Goal: Find specific page/section: Find specific page/section

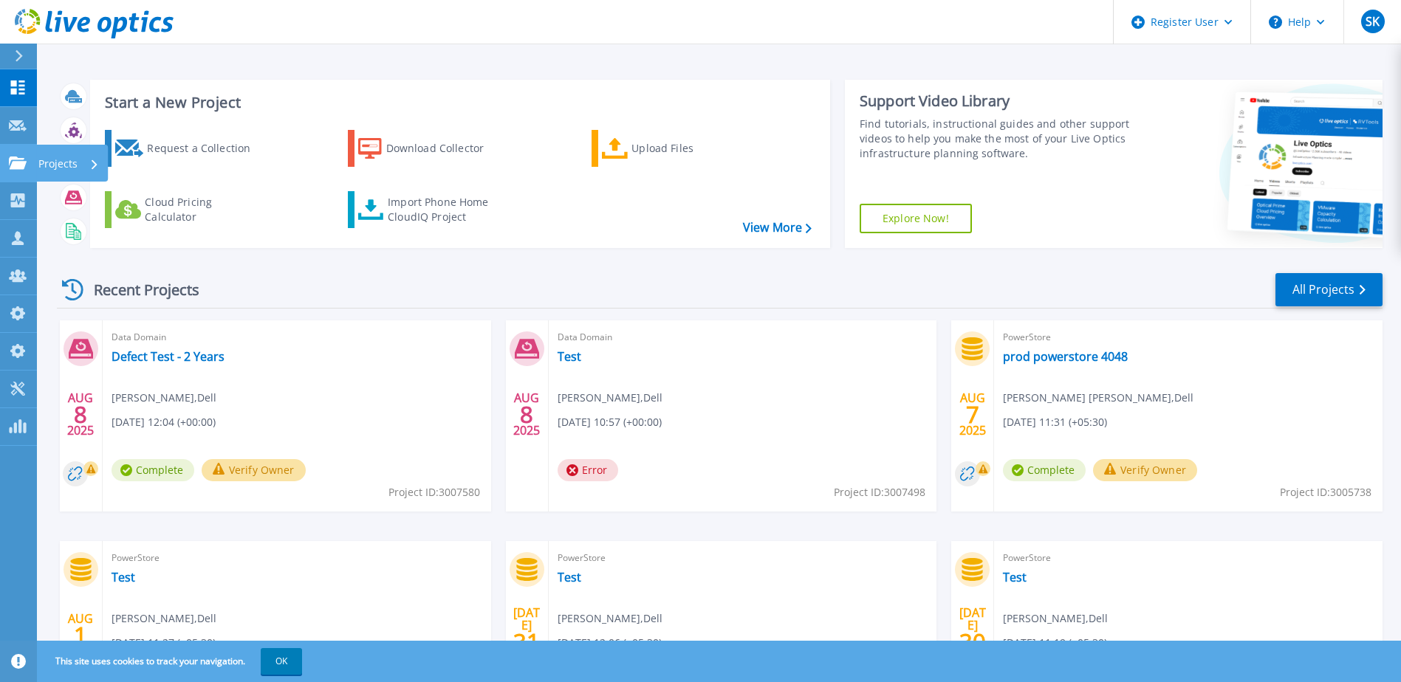
click at [1, 167] on link "Projects Projects" at bounding box center [18, 164] width 37 height 38
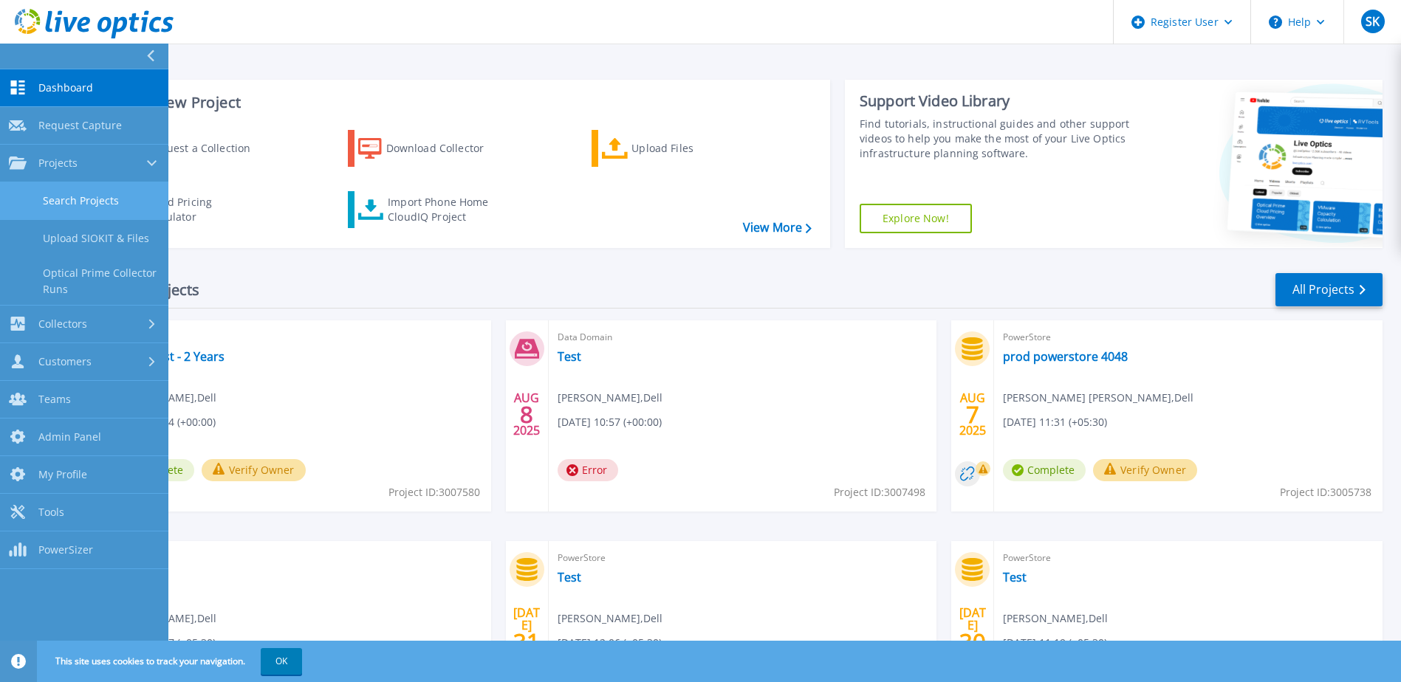
click at [82, 202] on link "Search Projects" at bounding box center [84, 201] width 168 height 38
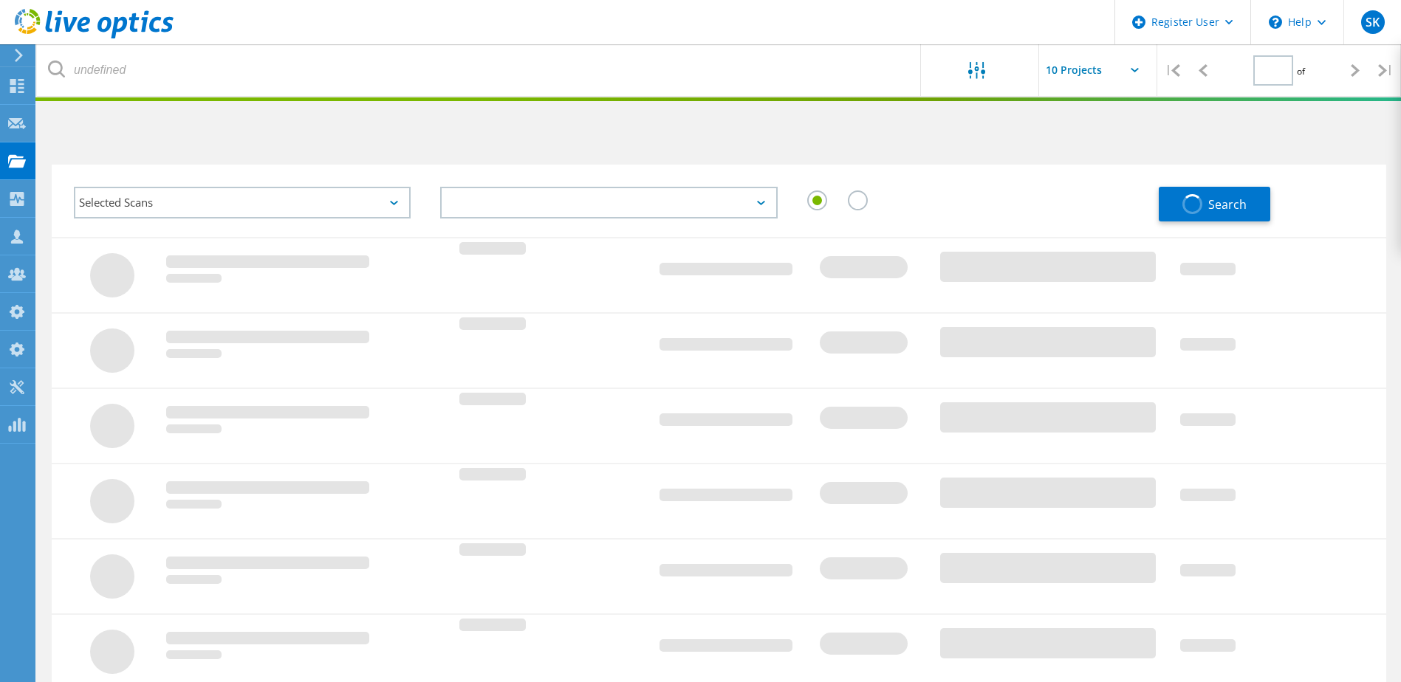
type input "1"
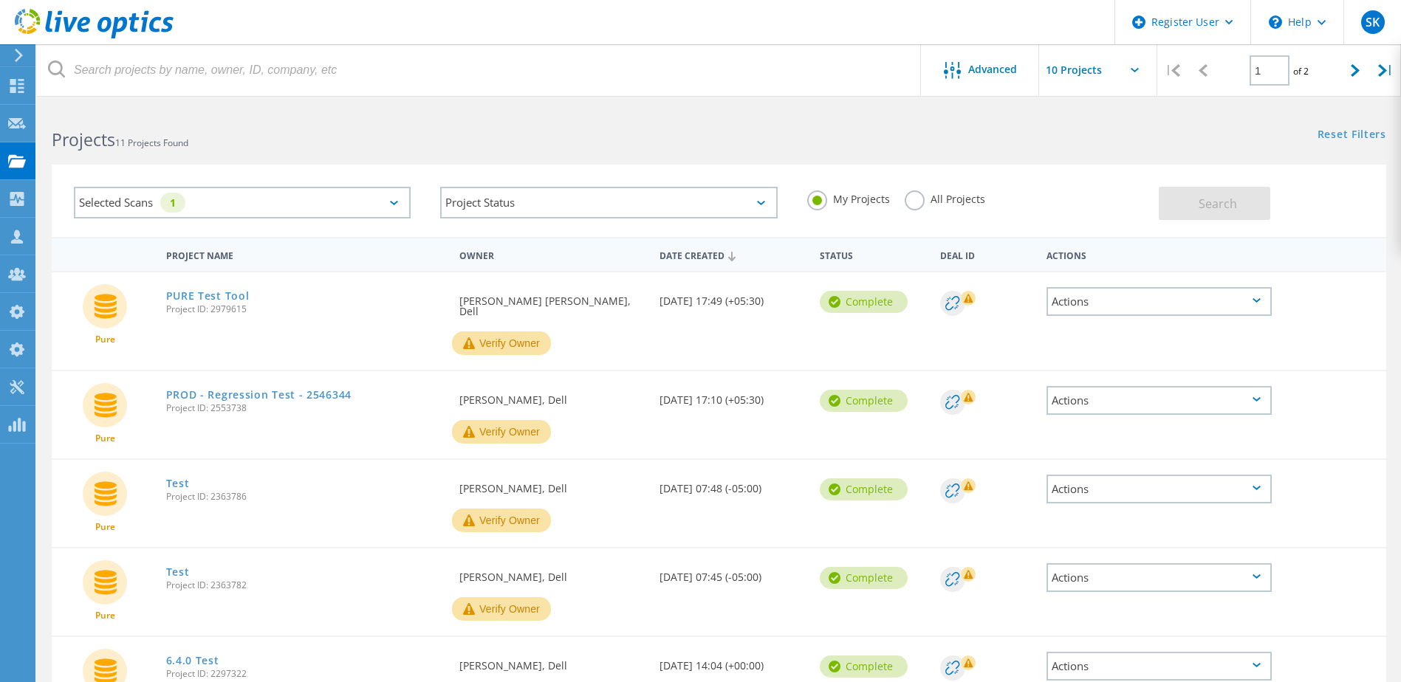
click at [391, 194] on div "Selected Scans 1" at bounding box center [242, 203] width 337 height 32
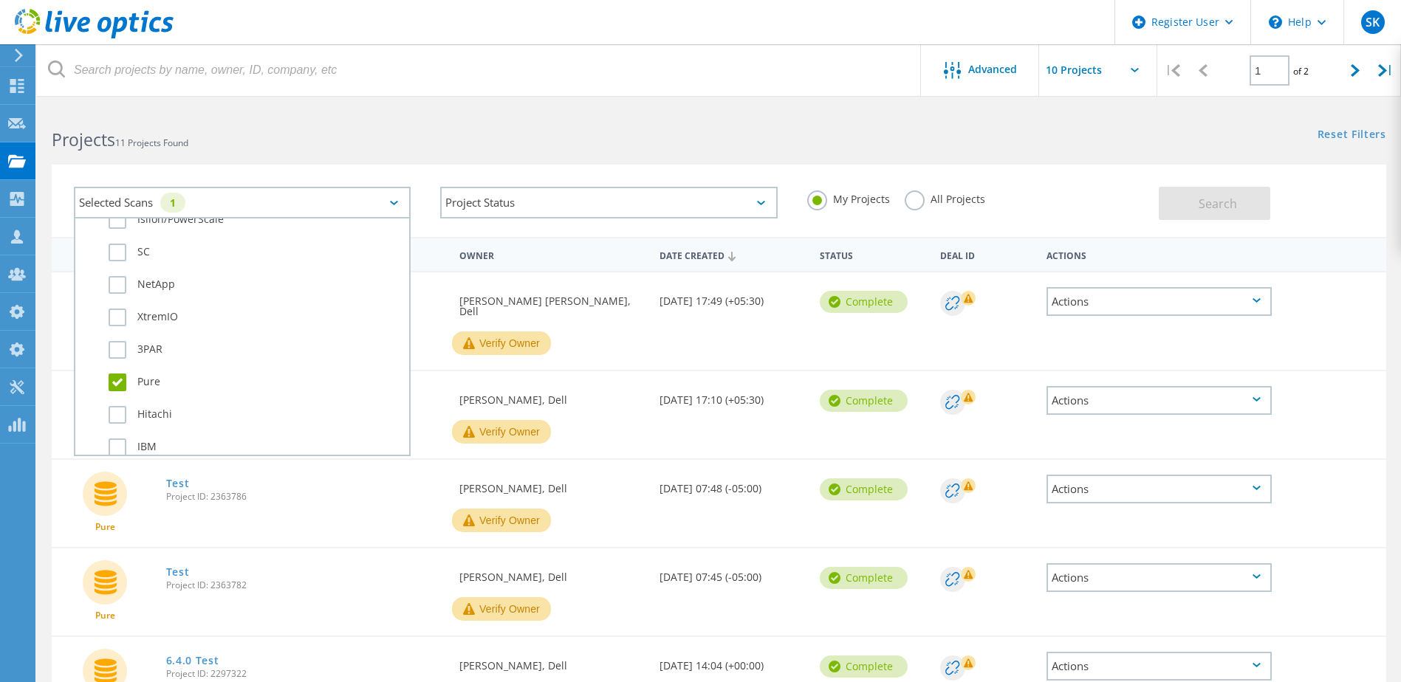
scroll to position [591, 0]
click at [119, 349] on div "Pure" at bounding box center [242, 362] width 319 height 32
click at [120, 431] on label "Pure" at bounding box center [255, 432] width 293 height 18
click at [0, 0] on input "Pure" at bounding box center [0, 0] width 0 height 0
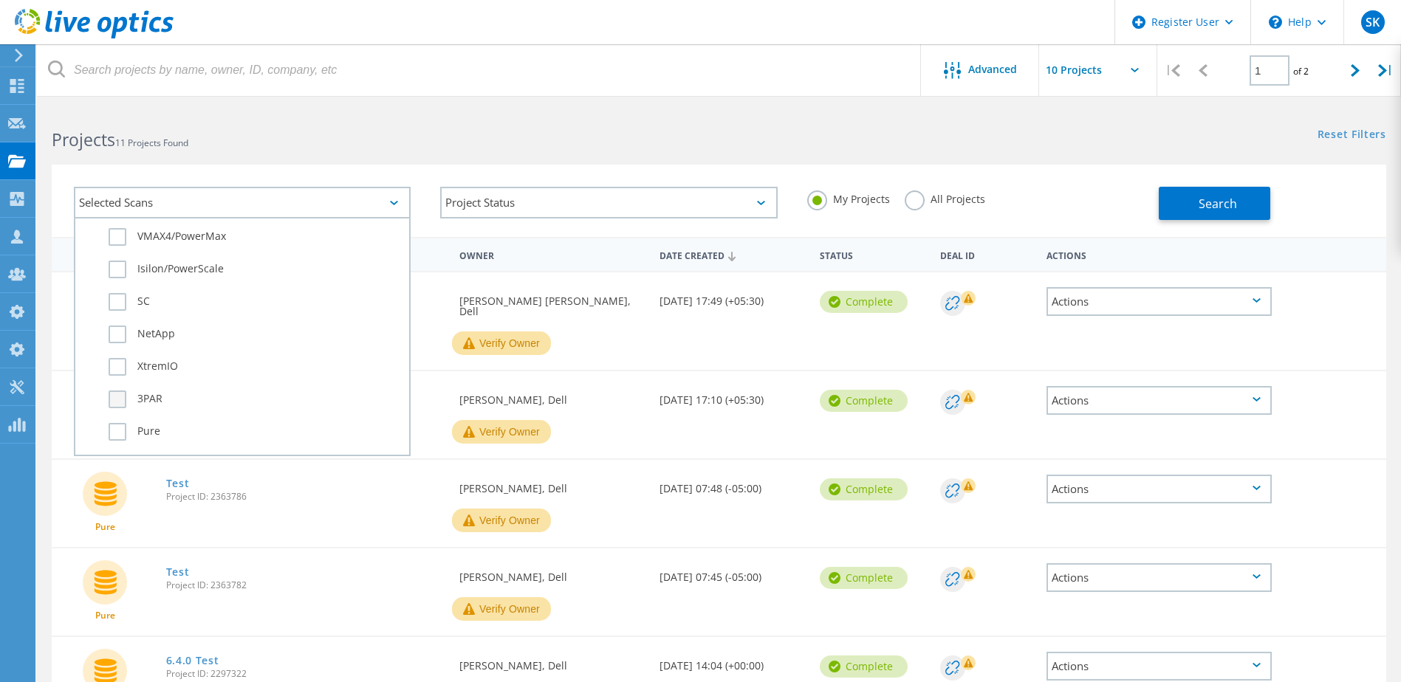
click at [117, 402] on label "3PAR" at bounding box center [255, 400] width 293 height 18
click at [0, 0] on input "3PAR" at bounding box center [0, 0] width 0 height 0
click at [1184, 208] on button "Search" at bounding box center [1215, 203] width 112 height 33
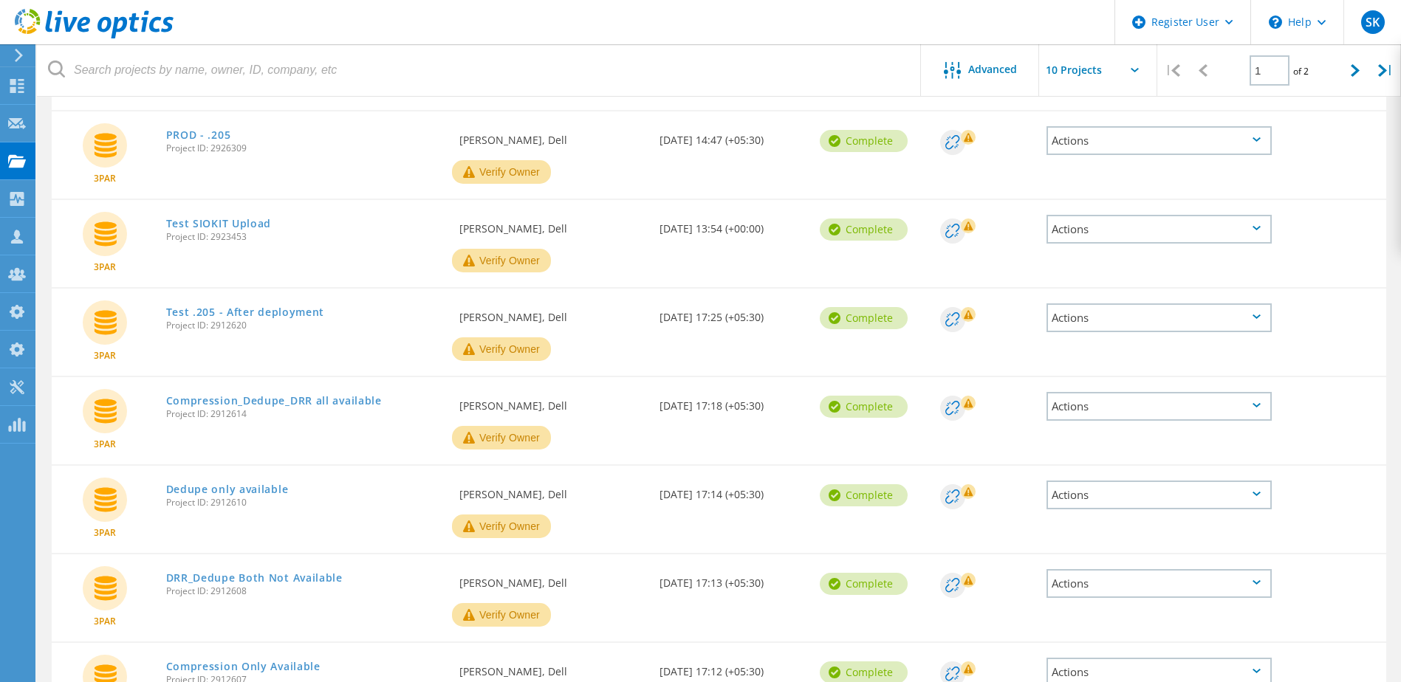
scroll to position [443, 0]
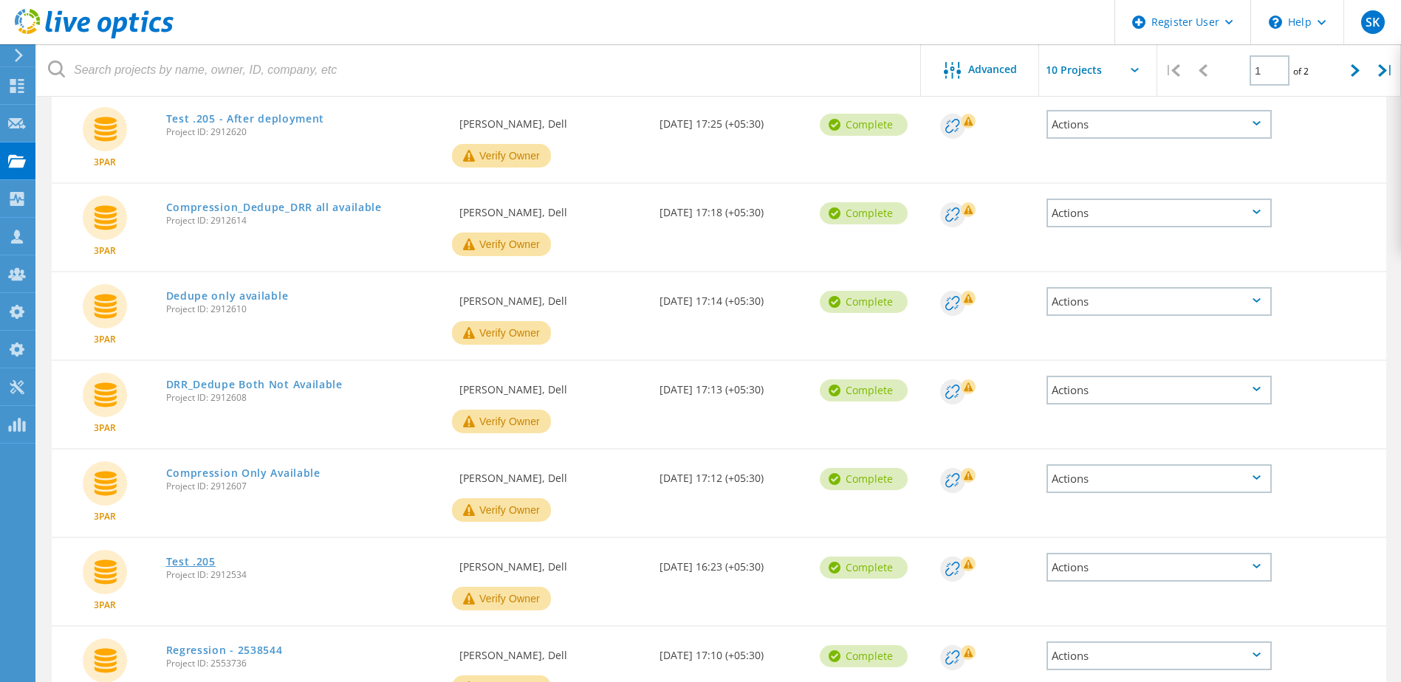
click at [196, 558] on link "Test .205" at bounding box center [190, 562] width 49 height 10
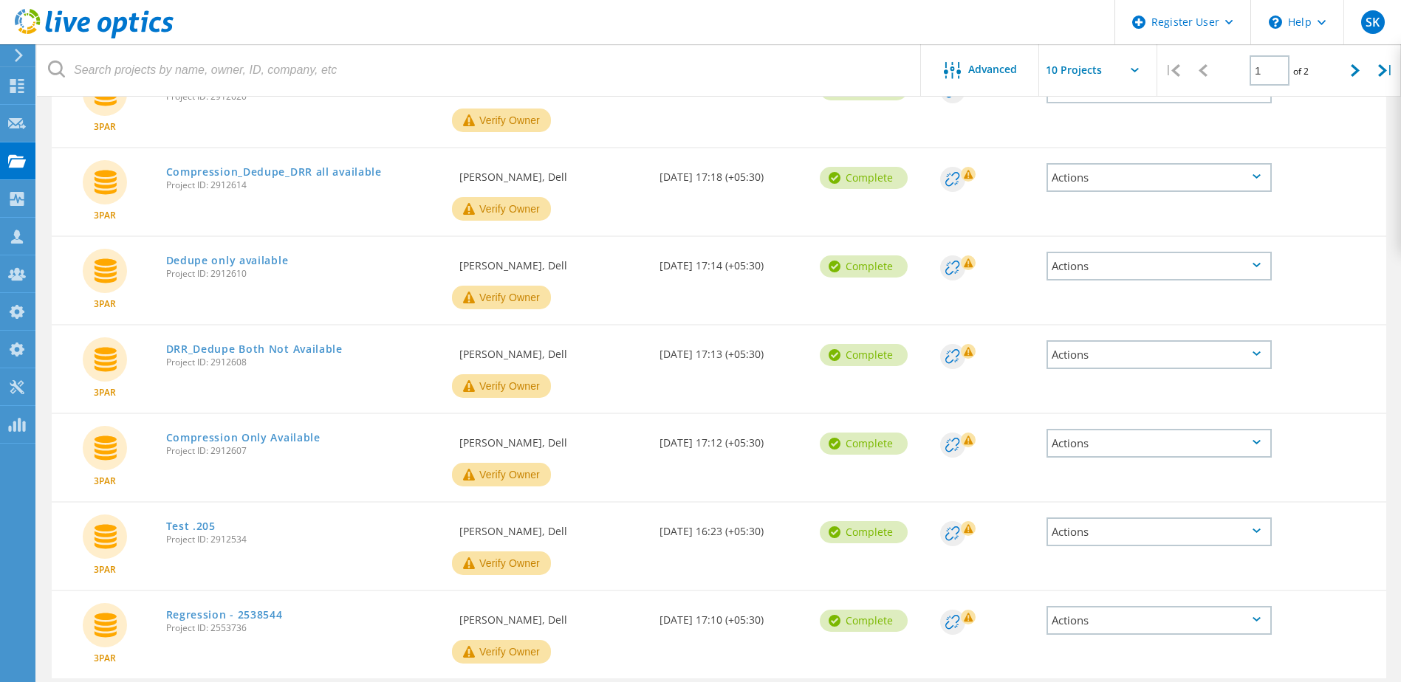
scroll to position [534, 0]
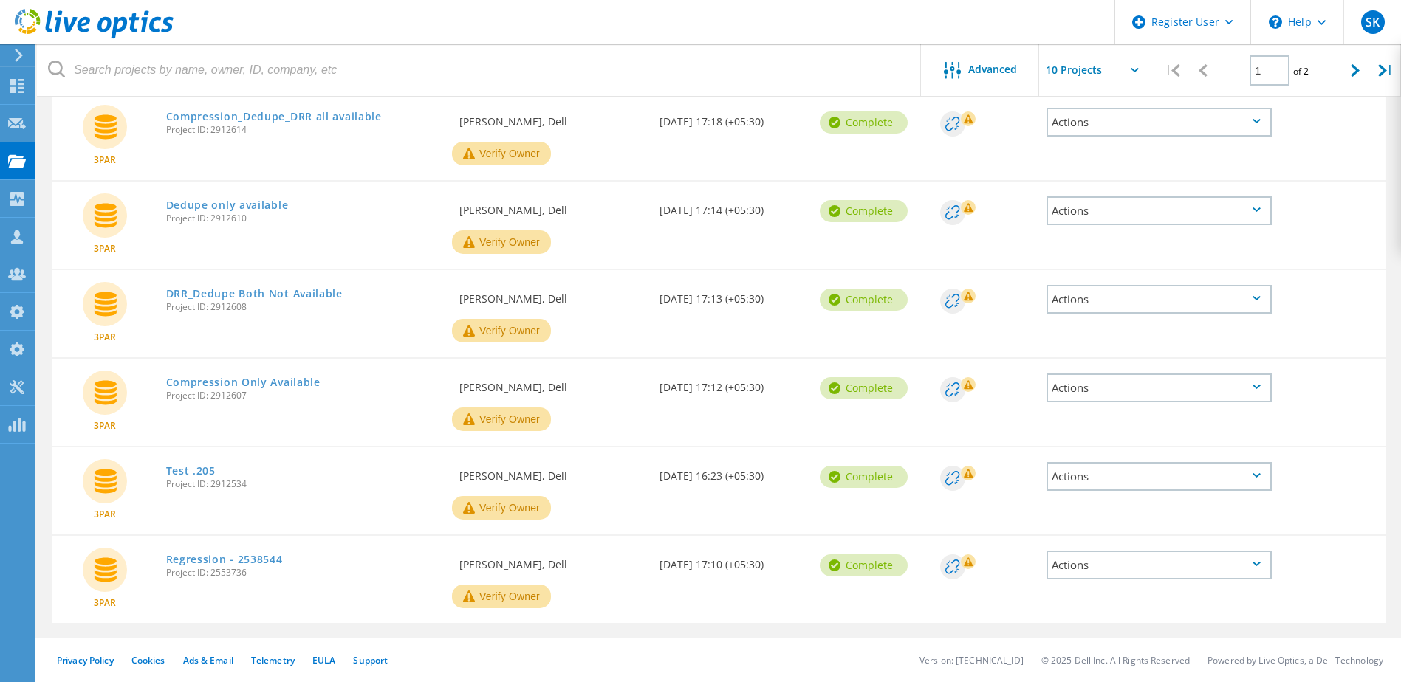
drag, startPoint x: 252, startPoint y: 555, endPoint x: 262, endPoint y: 550, distance: 11.6
click at [252, 555] on link "Regression - 2538544" at bounding box center [224, 560] width 117 height 10
